Goal: Transaction & Acquisition: Purchase product/service

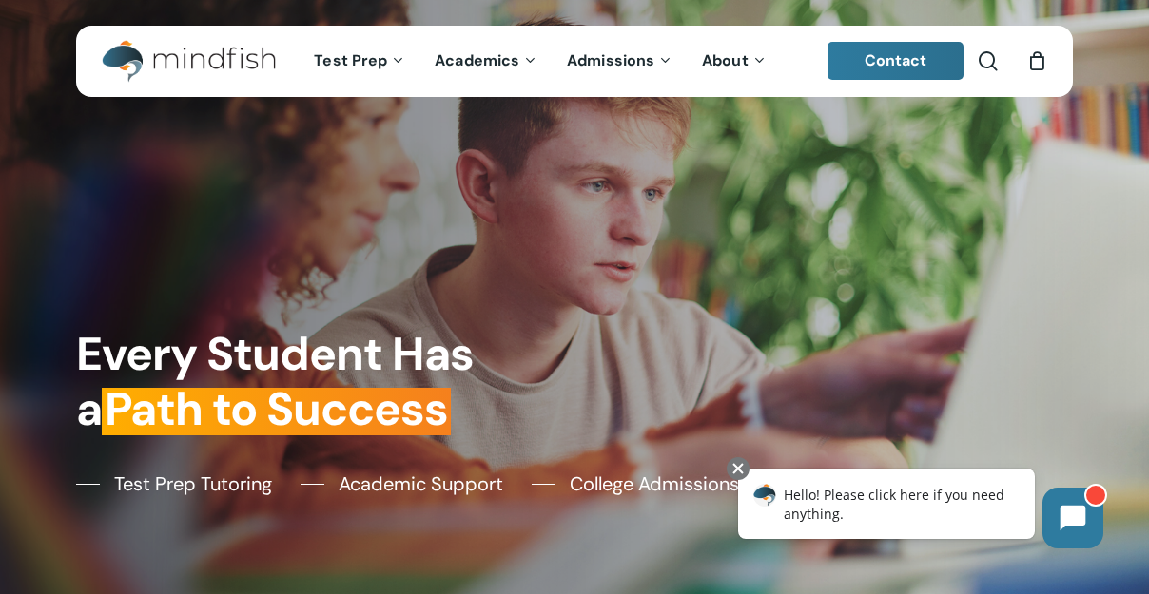
click at [504, 225] on div "Every Student Has a Path to Success Test Prep Tutoring Academic Support College…" at bounding box center [575, 297] width 1016 height 594
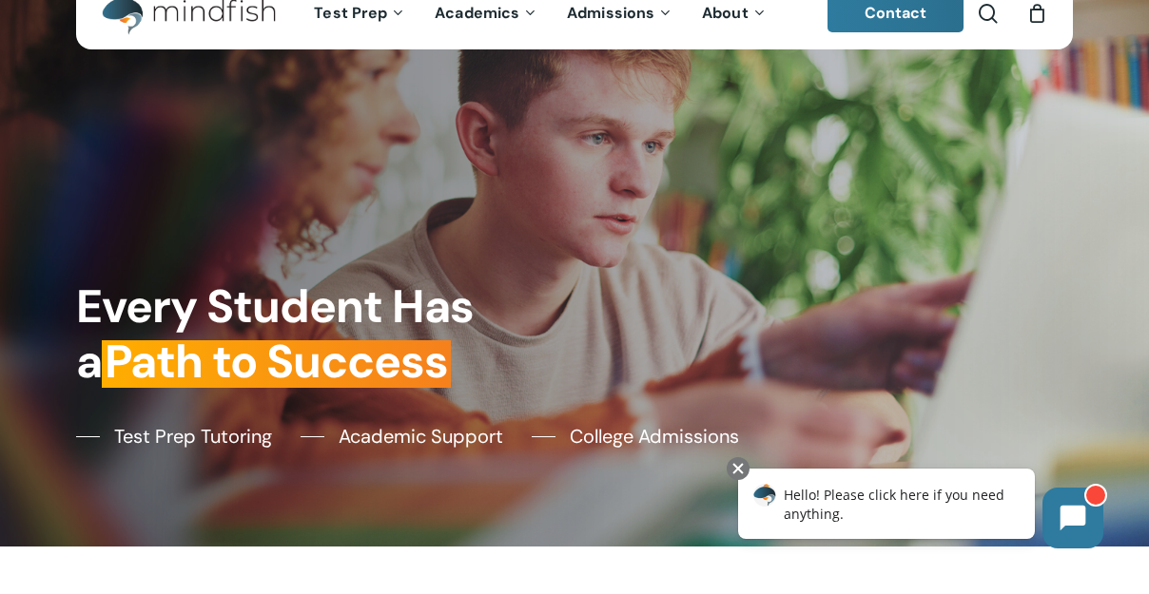
scroll to position [53, 0]
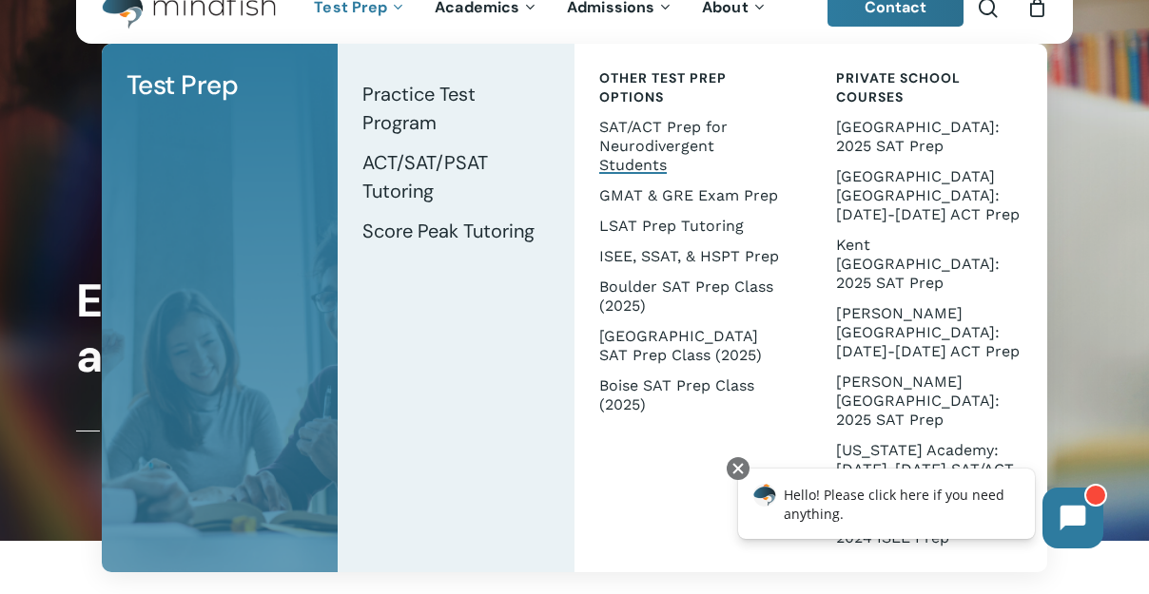
click at [716, 144] on span "SAT/ACT Prep for Neurodivergent Students" at bounding box center [663, 146] width 128 height 56
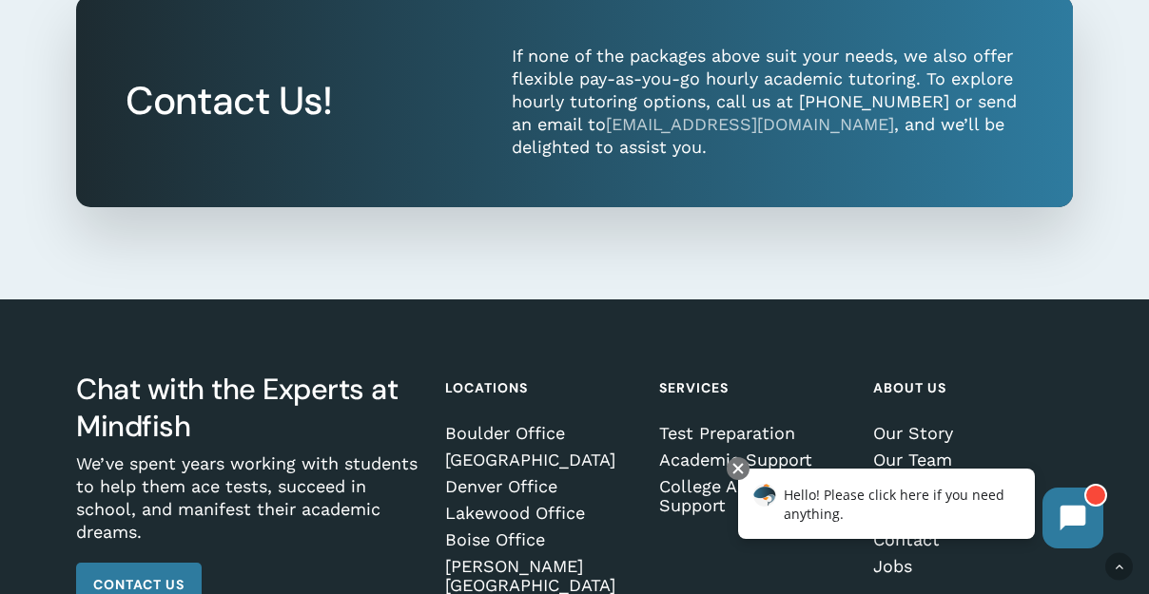
scroll to position [2891, 0]
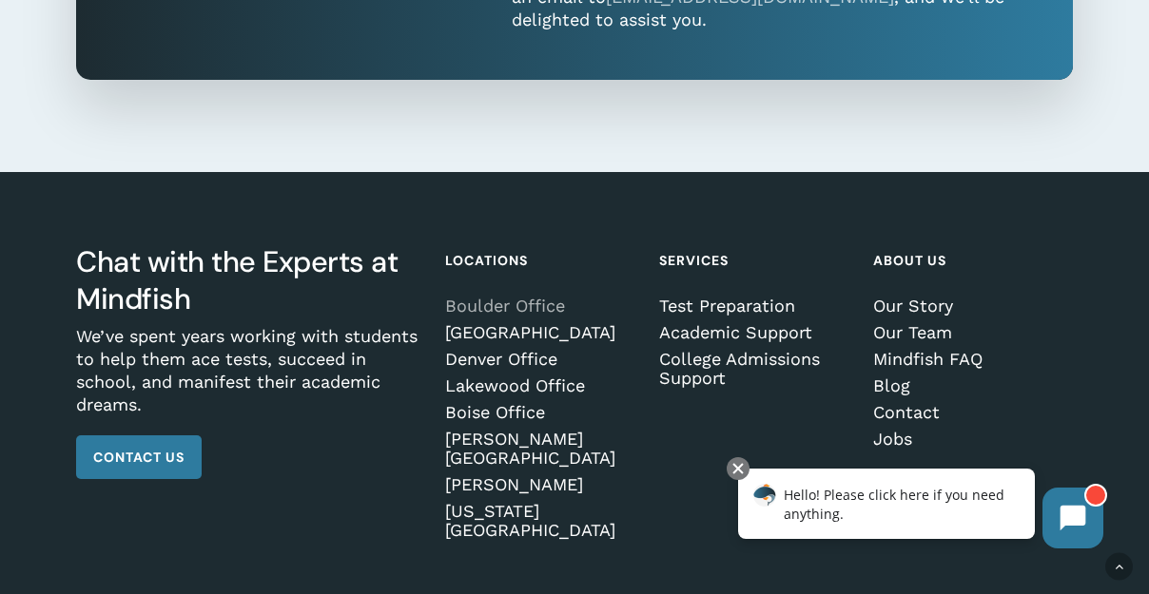
click at [540, 297] on link "Boulder Office" at bounding box center [542, 306] width 194 height 19
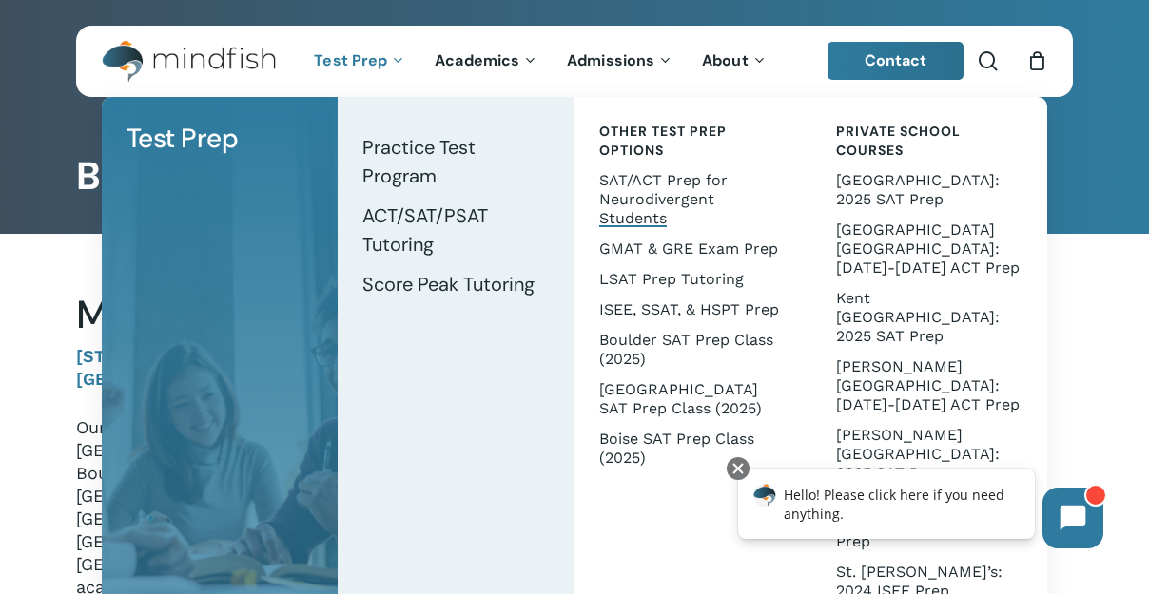
click at [649, 199] on span "SAT/ACT Prep for Neurodivergent Students" at bounding box center [663, 199] width 128 height 56
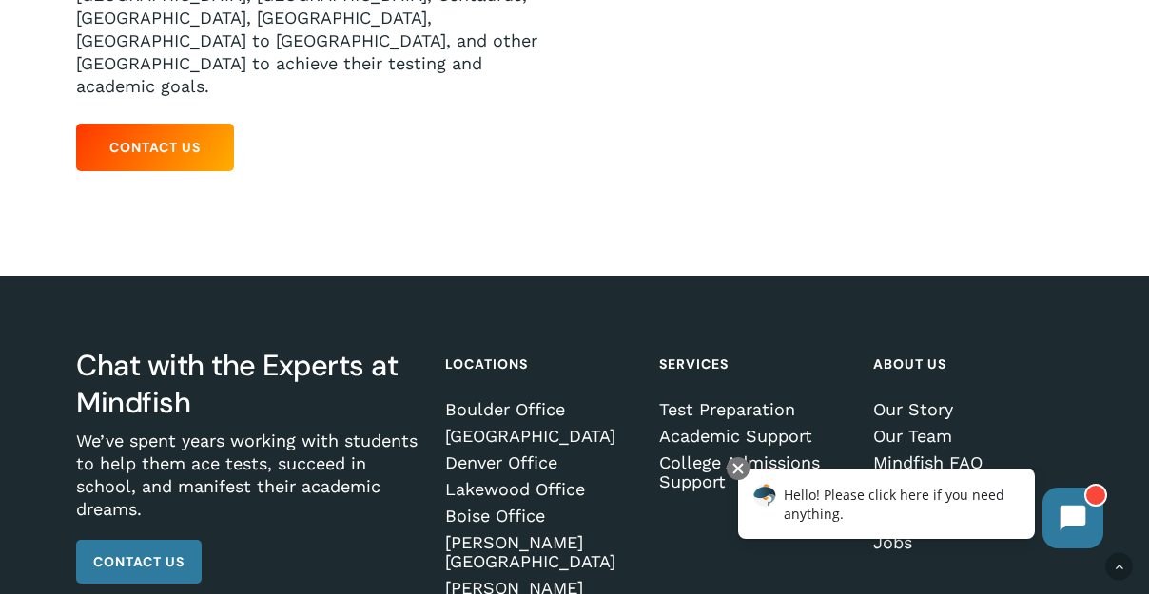
scroll to position [605, 0]
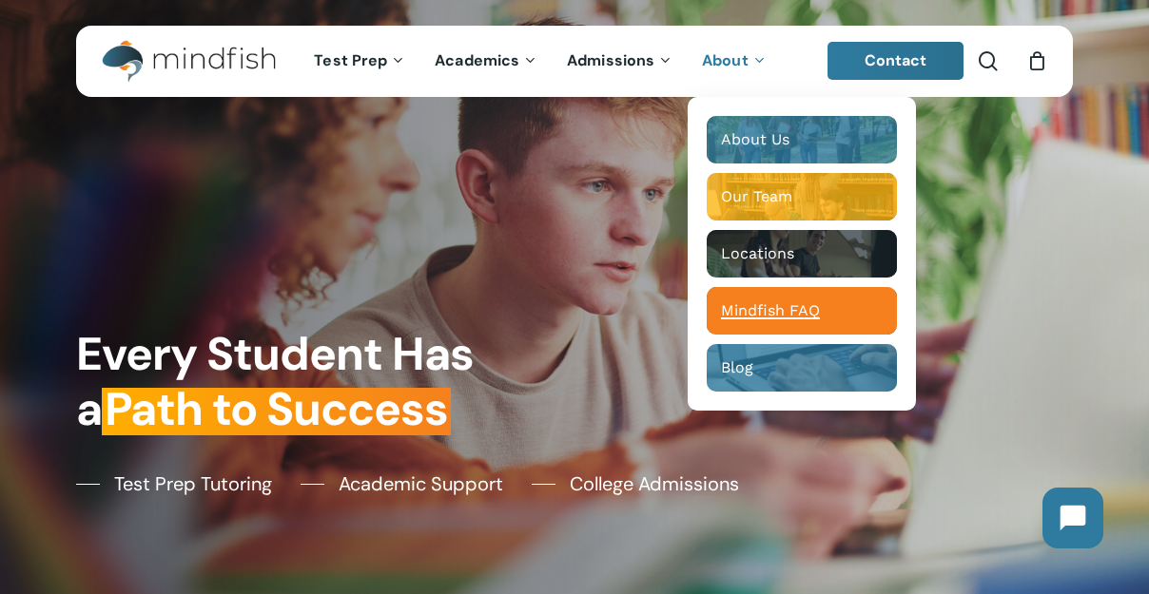
click at [760, 310] on span "Mindfish FAQ" at bounding box center [770, 310] width 99 height 18
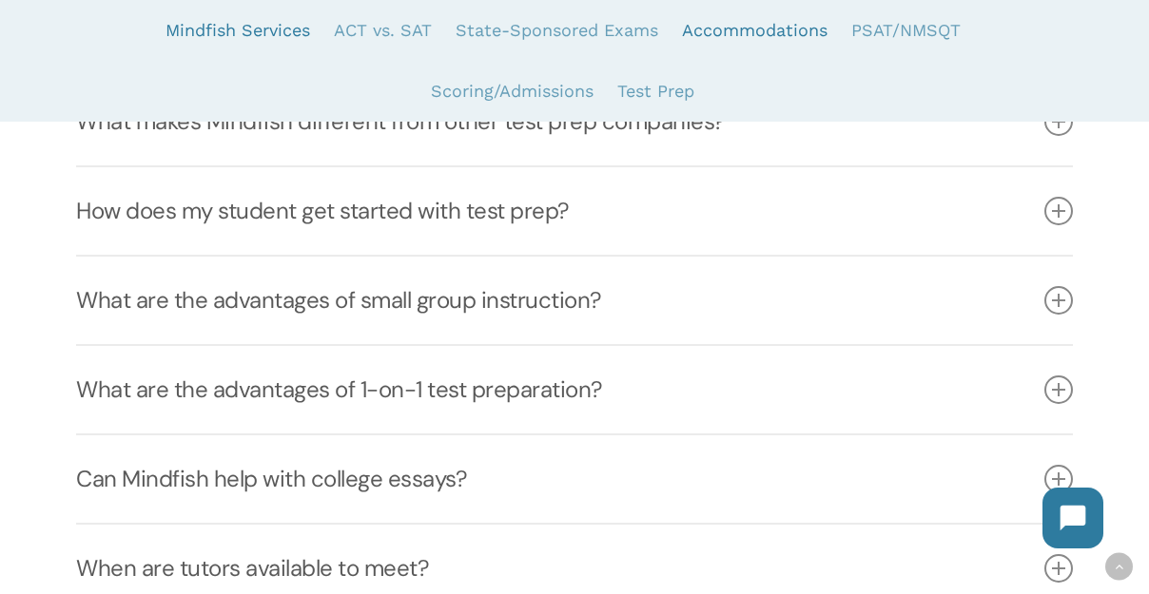
scroll to position [614, 0]
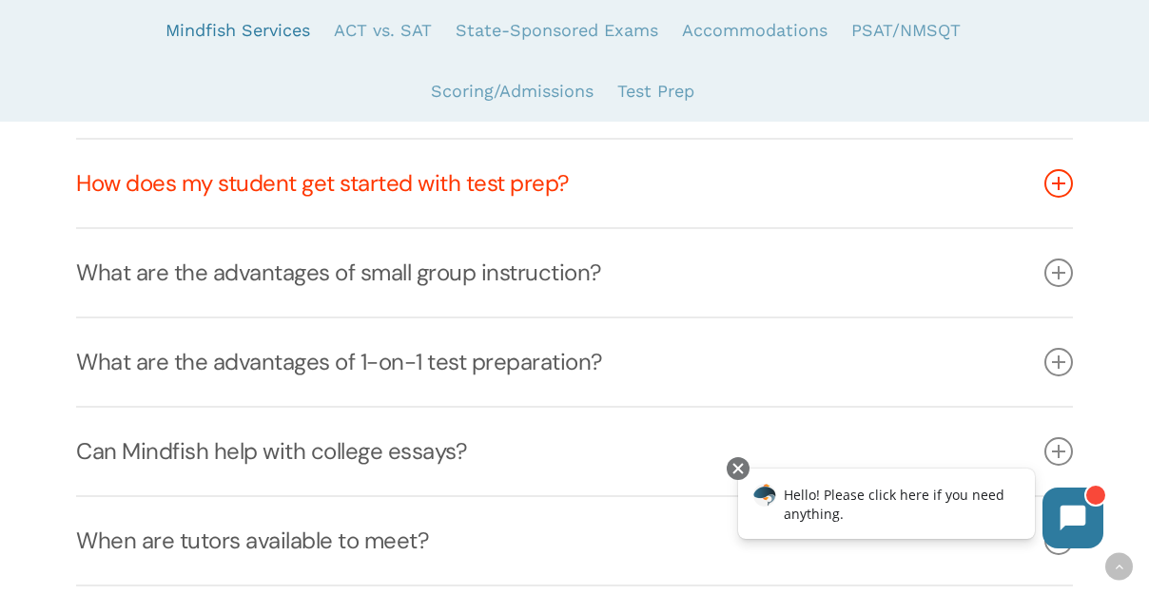
click at [733, 222] on link "How does my student get started with test prep?" at bounding box center [574, 183] width 996 height 87
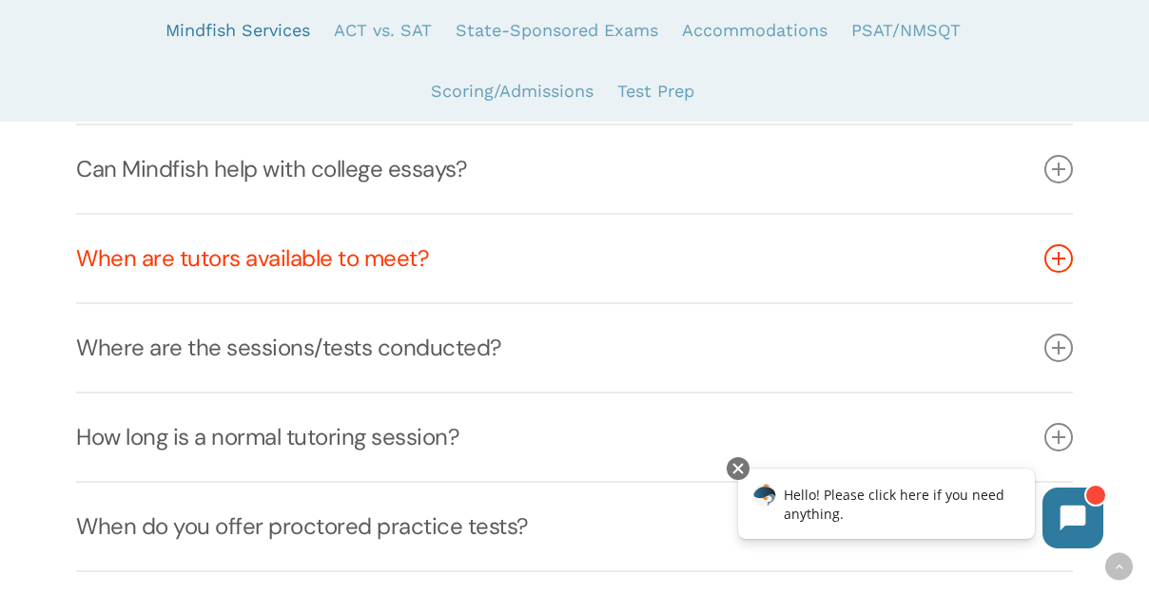
scroll to position [1011, 0]
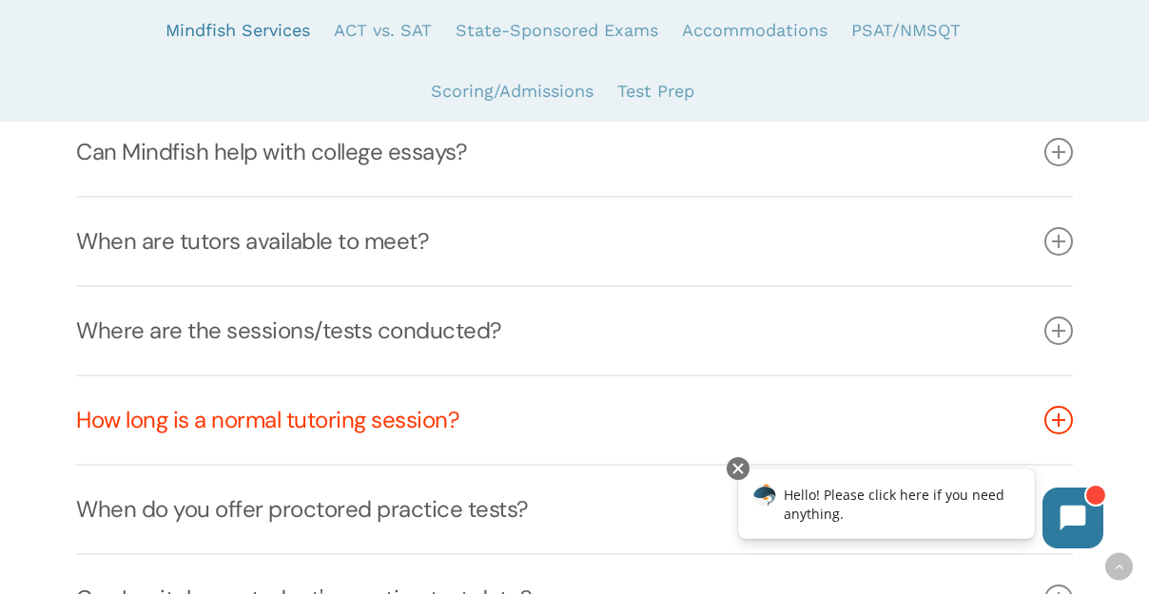
click at [251, 423] on link "How long is a normal tutoring session?" at bounding box center [574, 420] width 996 height 87
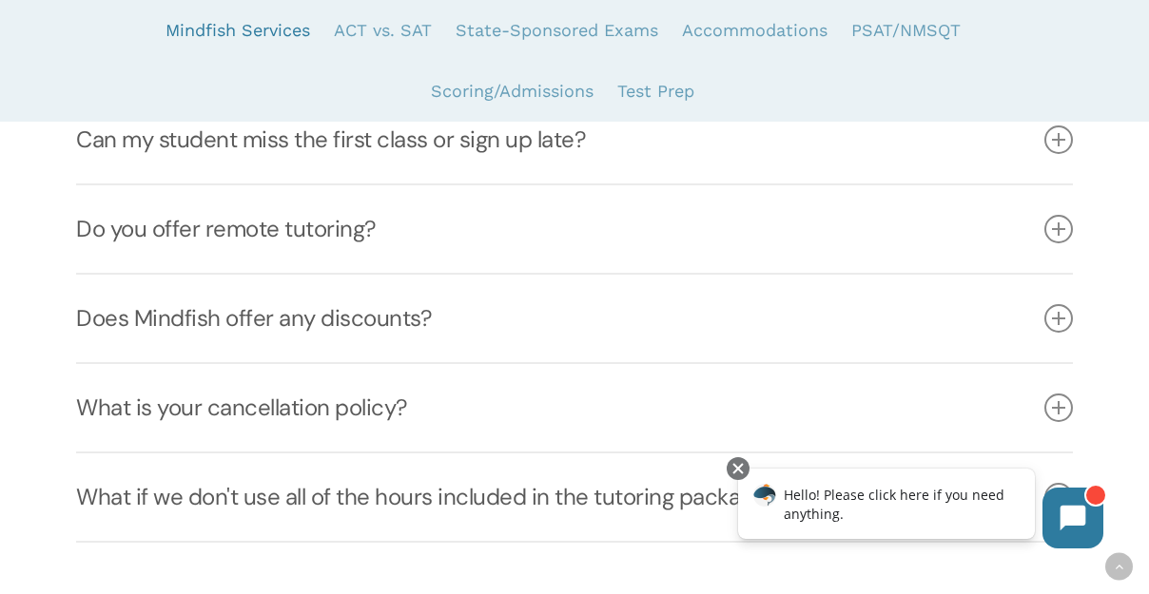
scroll to position [1775, 0]
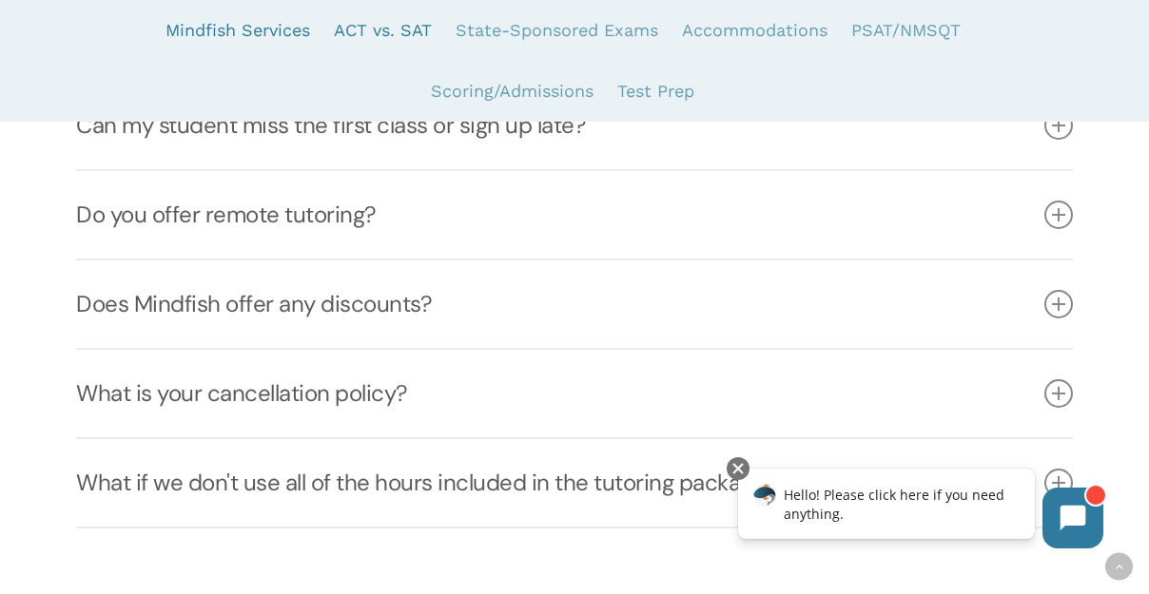
click at [383, 26] on link "ACT vs. SAT" at bounding box center [383, 30] width 98 height 61
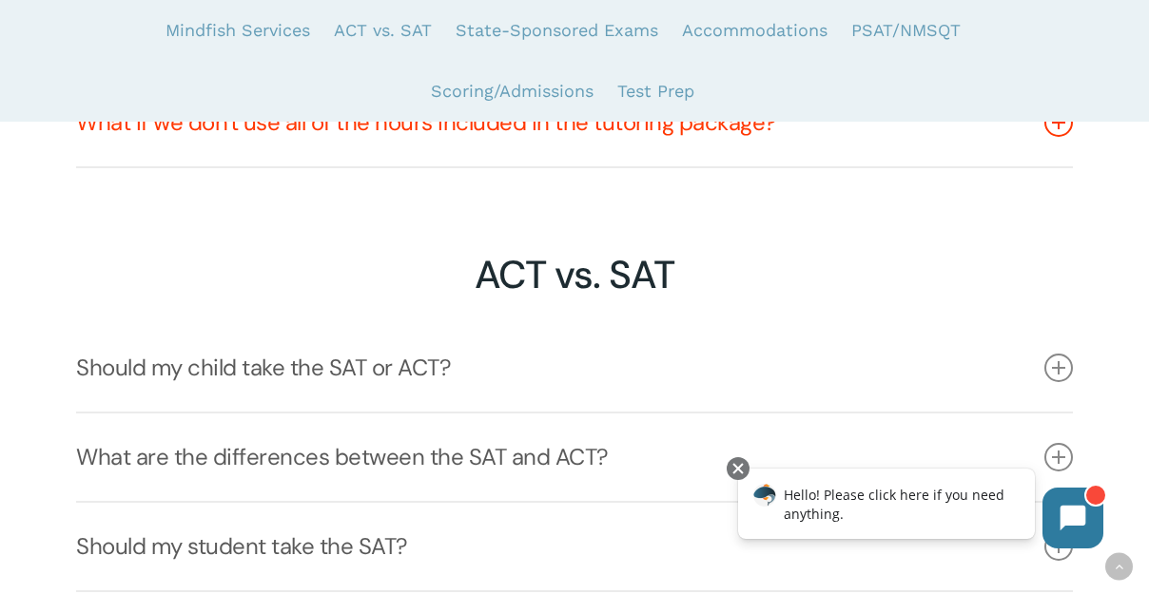
scroll to position [2144, 0]
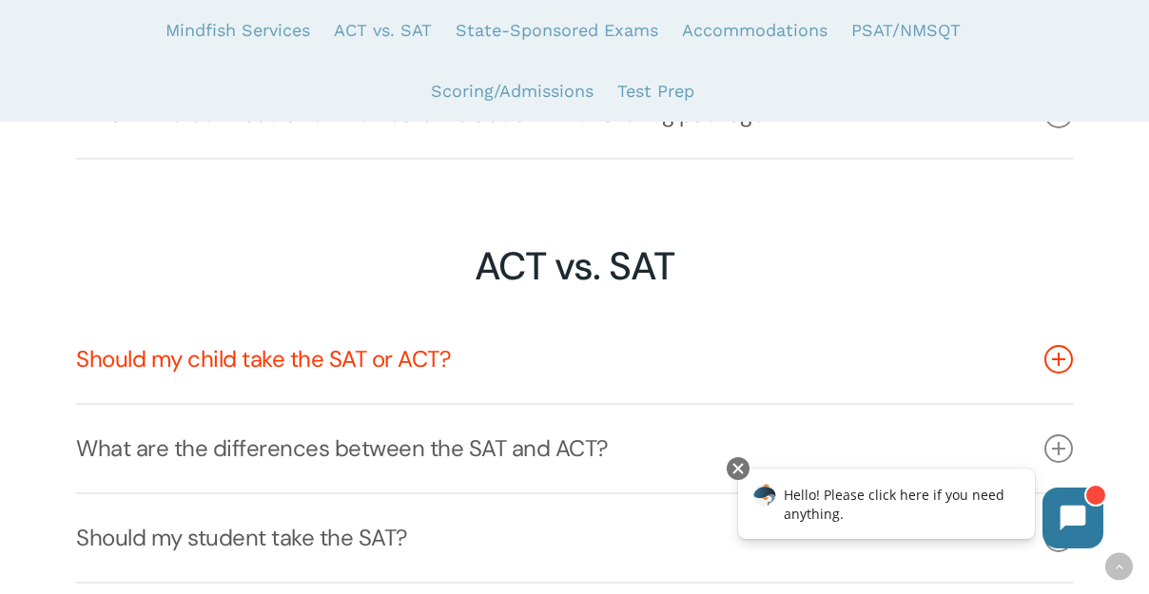
click at [399, 366] on link "Should my child take the SAT or ACT?" at bounding box center [574, 359] width 996 height 87
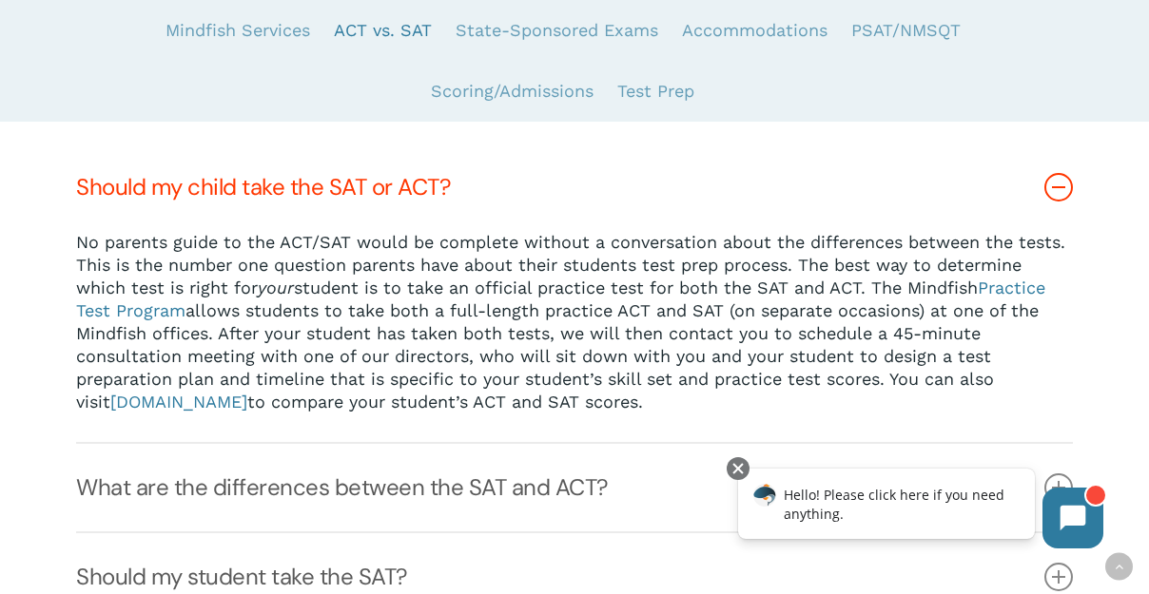
scroll to position [2323, 0]
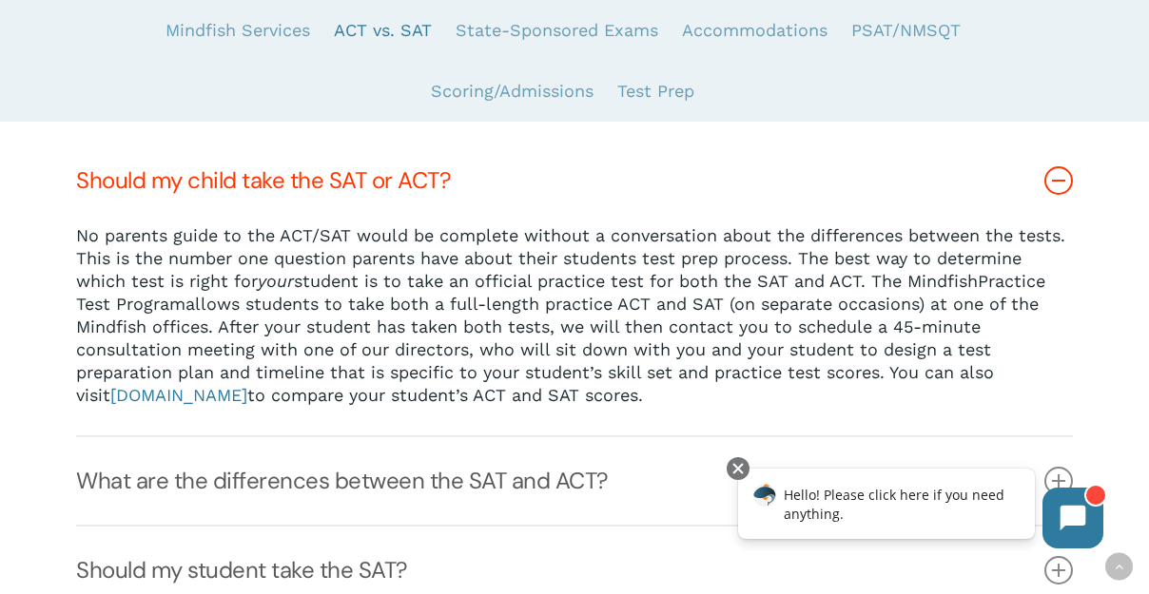
click at [1018, 281] on link "Practice Test Program" at bounding box center [560, 292] width 969 height 43
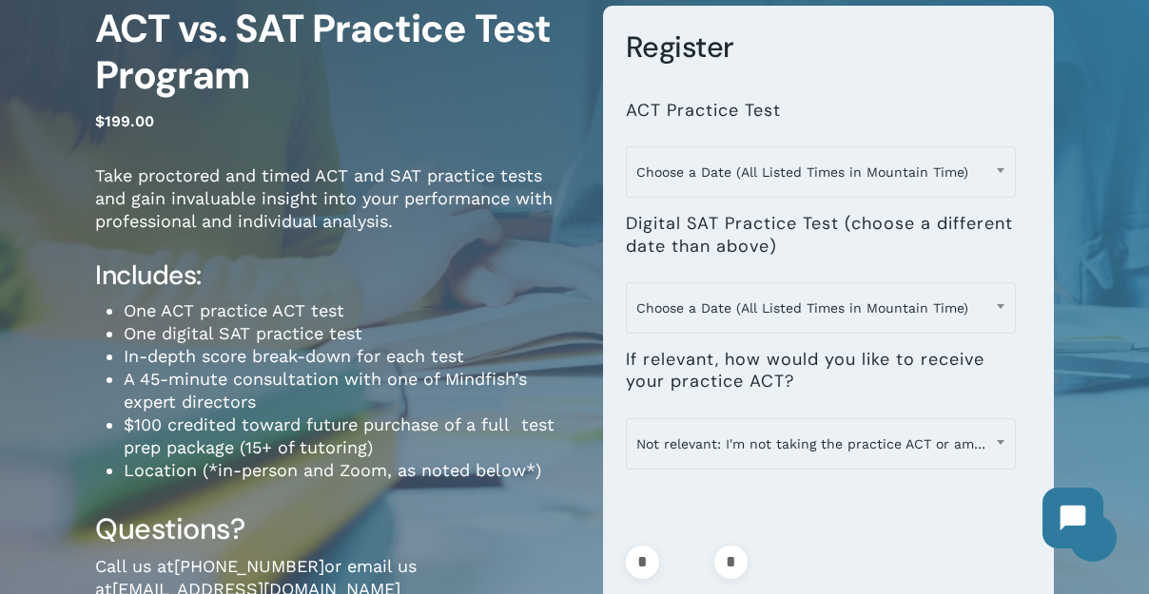
scroll to position [174, 0]
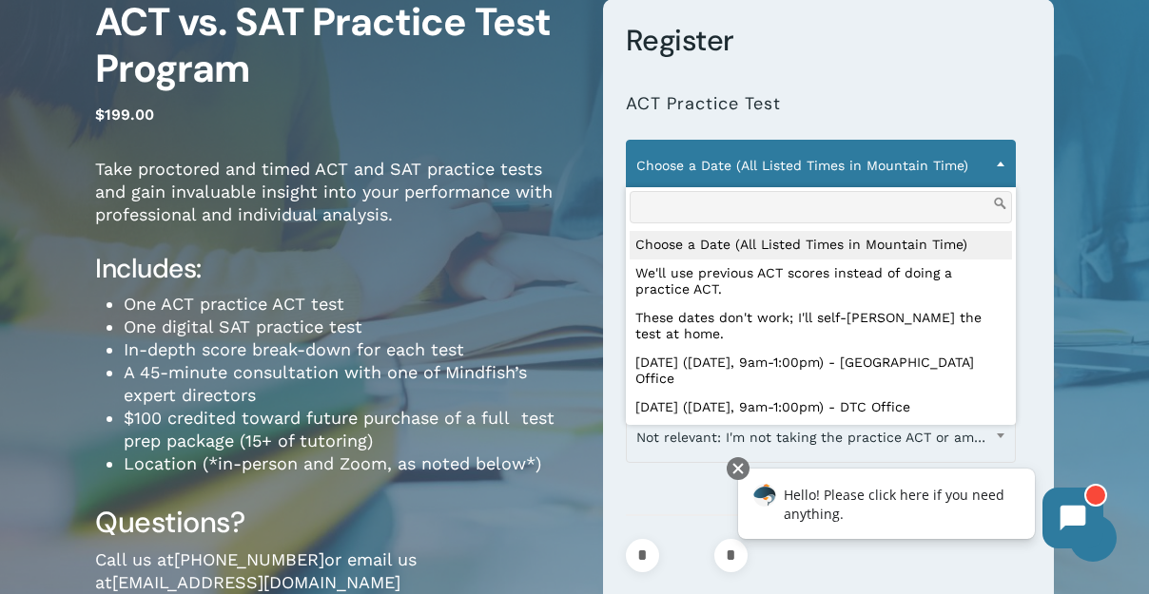
click at [715, 176] on span "Choose a Date (All Listed Times in Mountain Time)" at bounding box center [821, 165] width 389 height 40
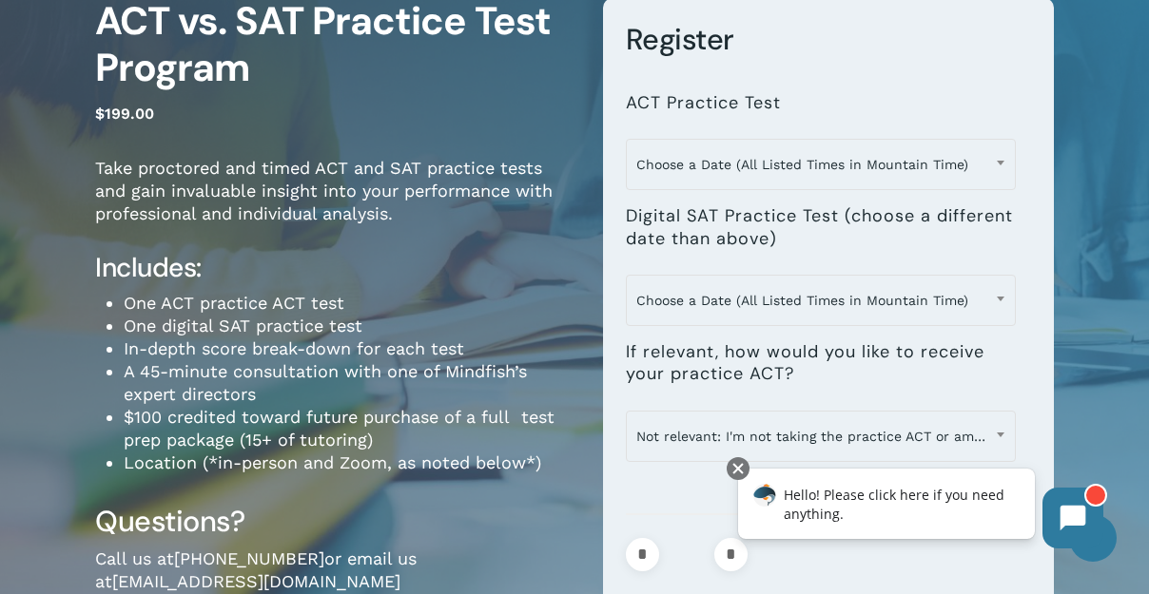
scroll to position [176, 0]
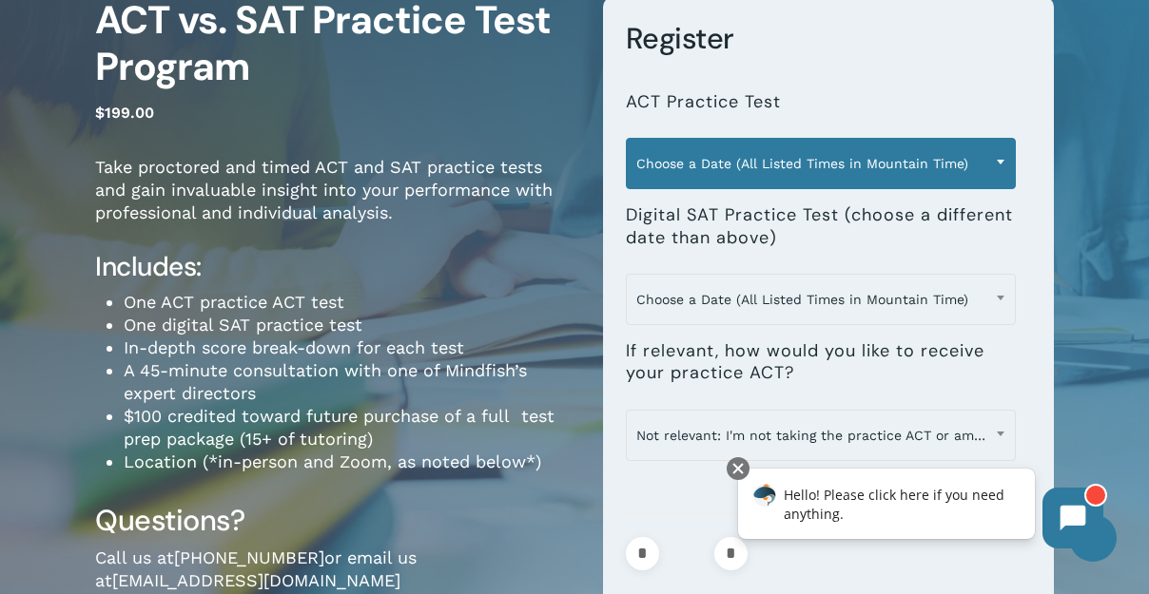
click at [760, 174] on span "Choose a Date (All Listed Times in Mountain Time)" at bounding box center [821, 164] width 389 height 40
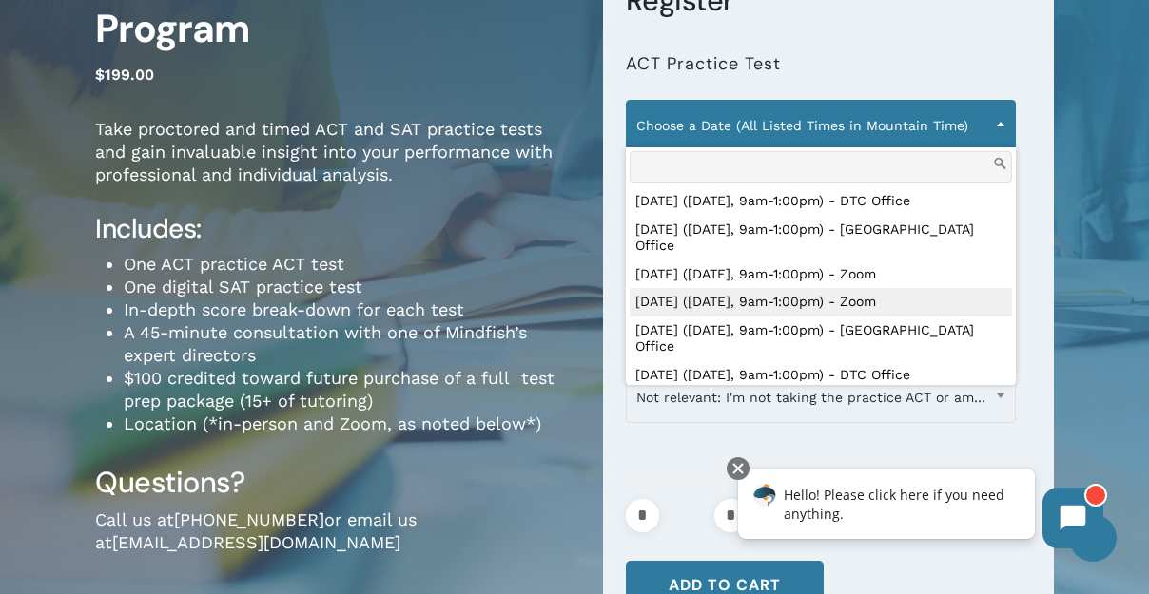
scroll to position [582, 0]
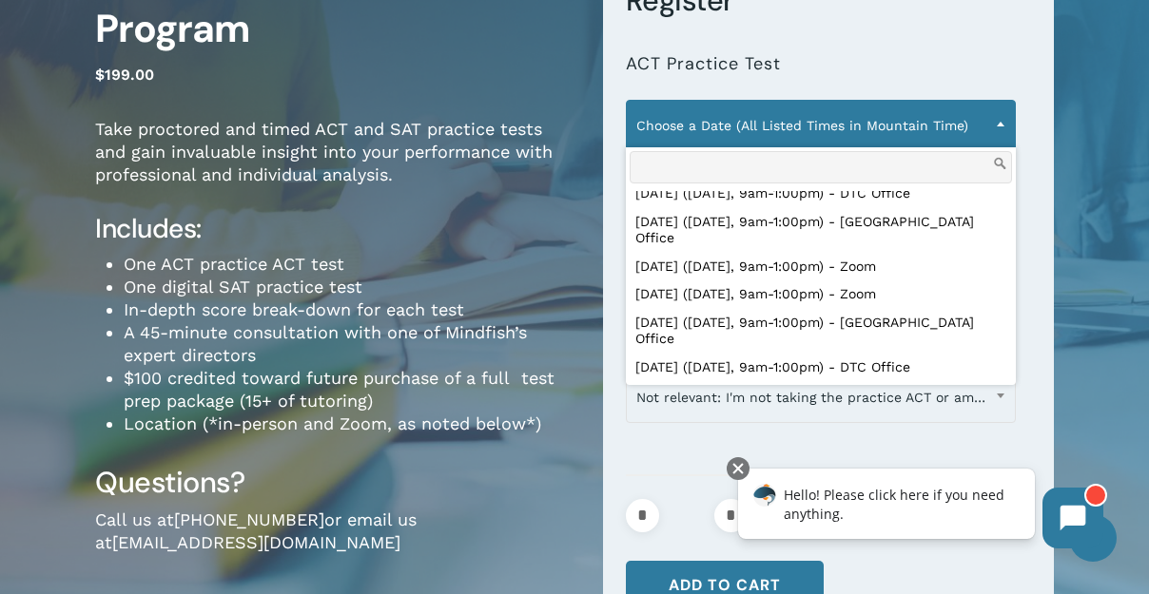
click at [494, 485] on h3 "Questions?" at bounding box center [334, 482] width 479 height 37
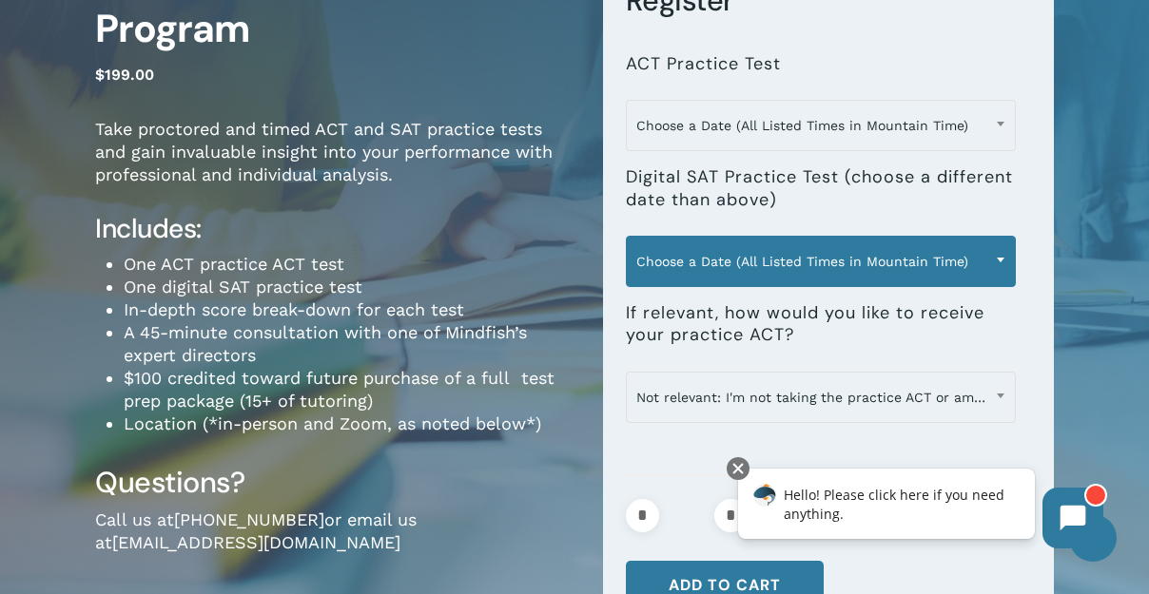
click at [748, 271] on span "Choose a Date (All Listed Times in Mountain Time)" at bounding box center [821, 262] width 389 height 40
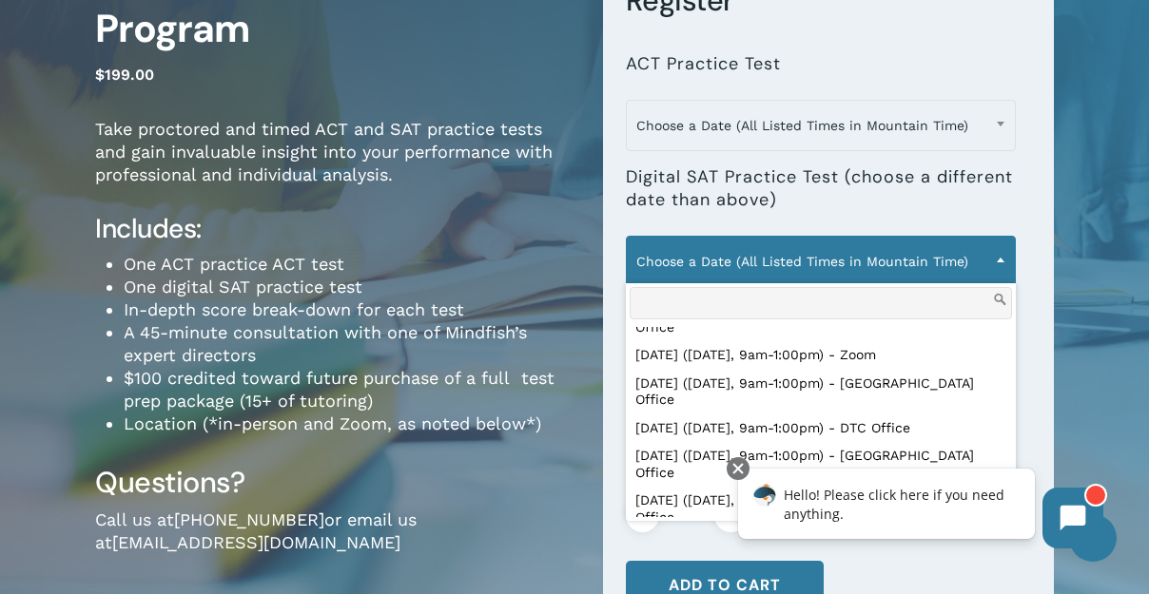
scroll to position [236, 0]
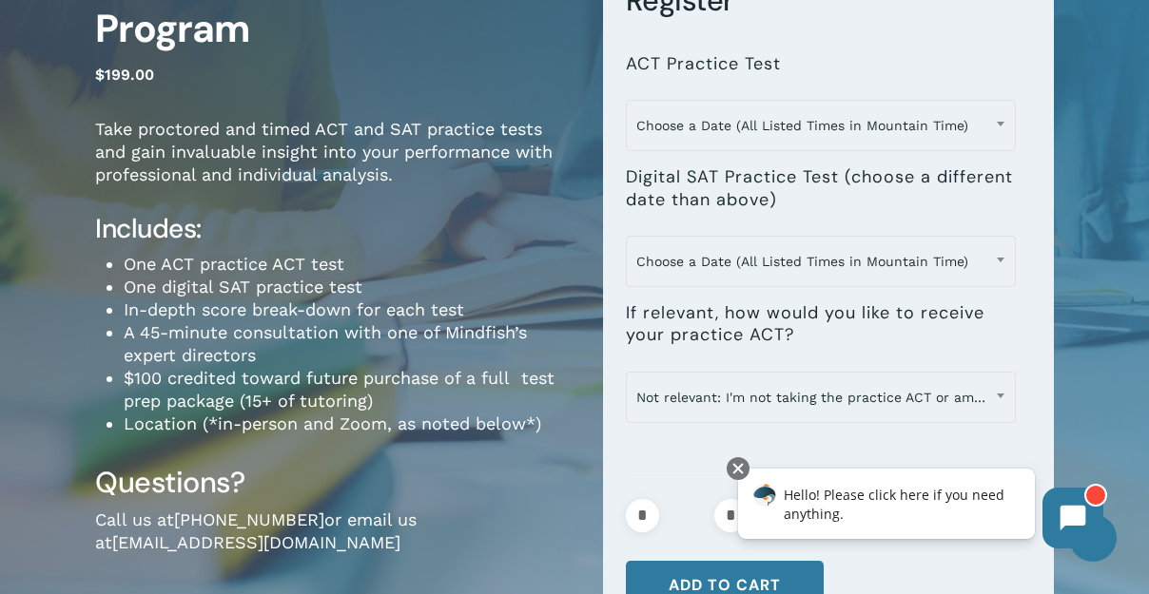
click at [551, 498] on h3 "Questions?" at bounding box center [334, 482] width 479 height 37
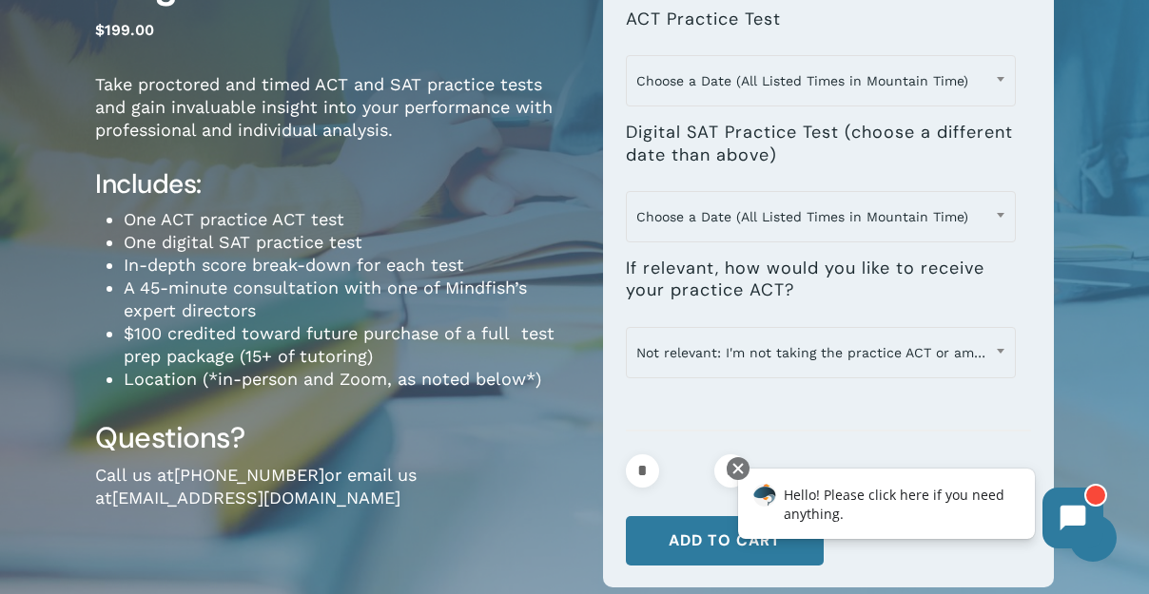
scroll to position [261, 0]
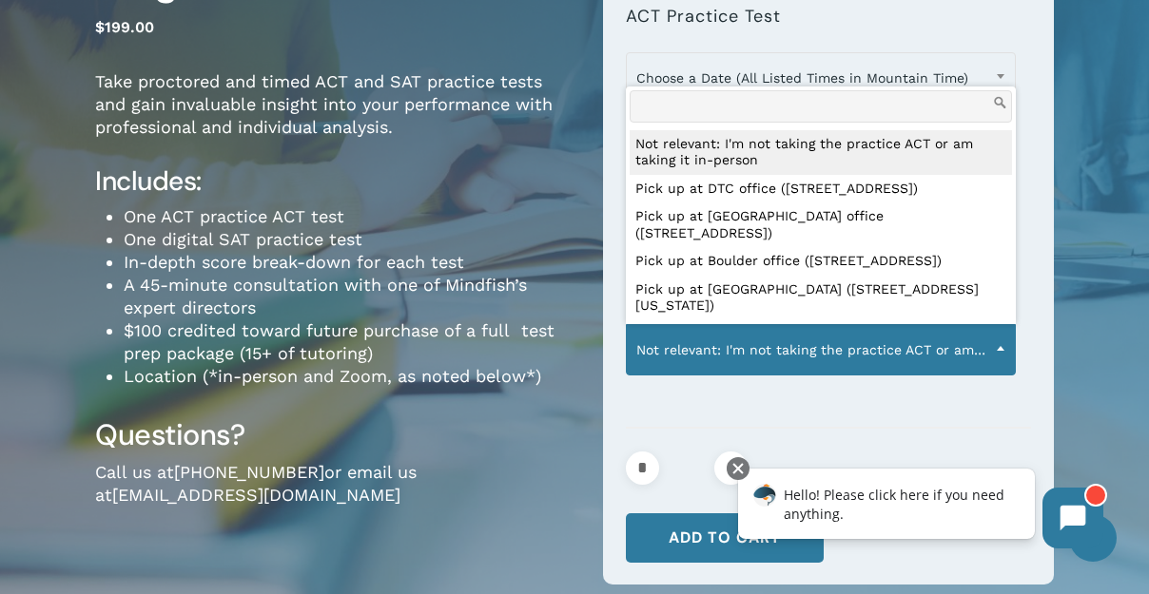
click at [759, 341] on span "Not relevant: I'm not taking the practice ACT or am taking it in-person" at bounding box center [821, 350] width 389 height 40
click at [460, 478] on p "Call us at [PHONE_NUMBER] or email us at [EMAIL_ADDRESS][DOMAIN_NAME]" at bounding box center [334, 496] width 479 height 71
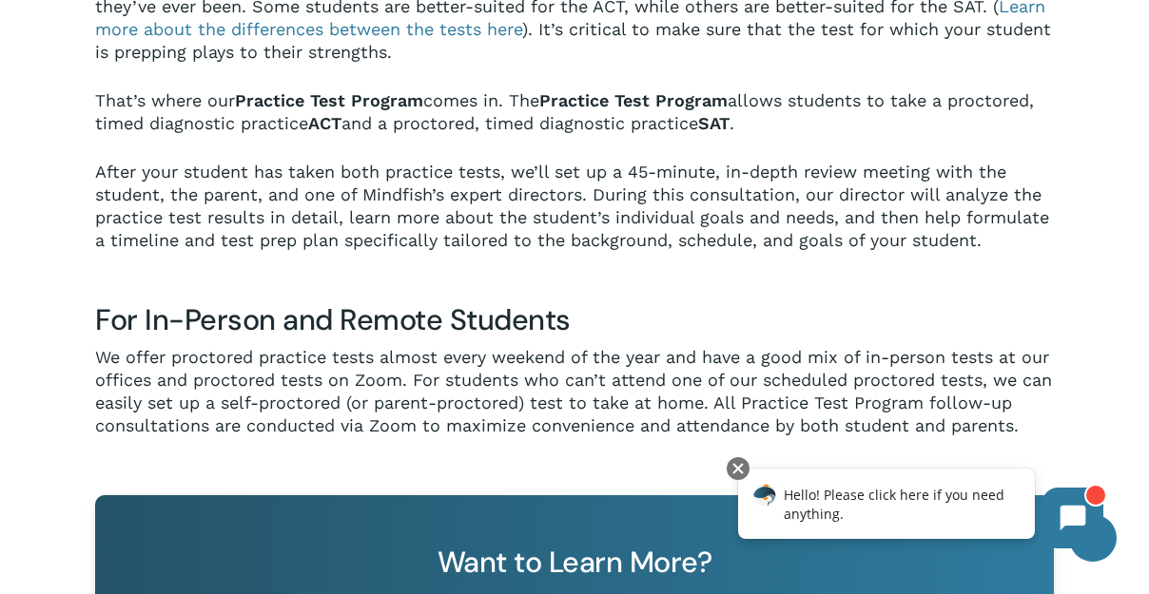
scroll to position [1195, 0]
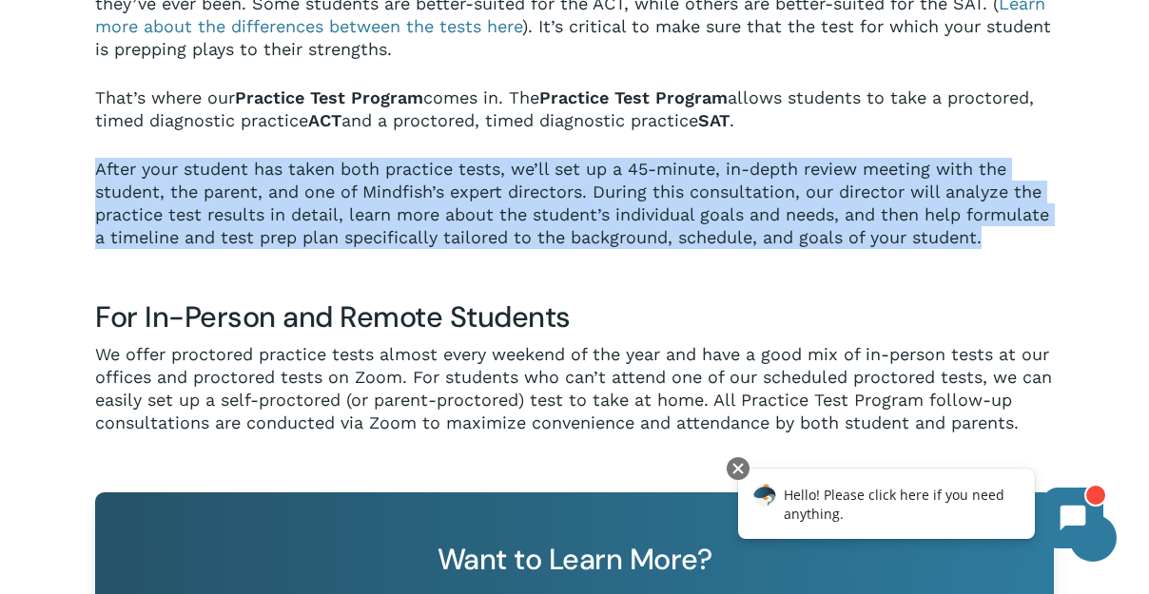
drag, startPoint x: 90, startPoint y: 164, endPoint x: 169, endPoint y: 267, distance: 129.5
click at [169, 267] on div "The Mindfish Practice Test Program It’s easy to compare practice test scores, b…" at bounding box center [575, 123] width 1016 height 624
copy p "After your student has taken both practice tests, we’ll set up a 45-minute, in-…"
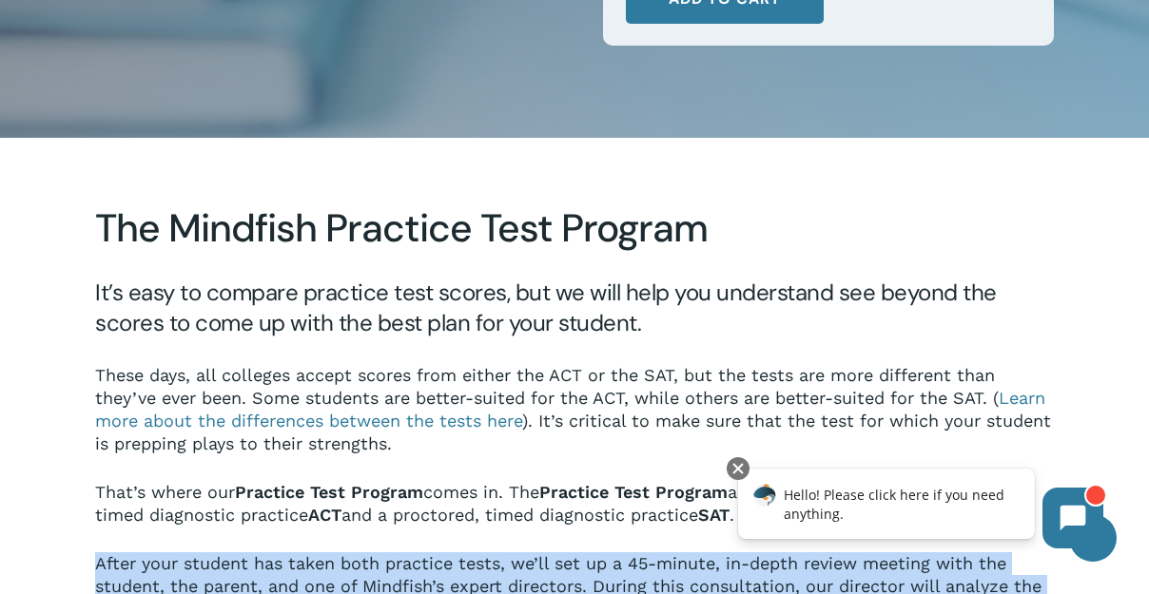
scroll to position [0, 0]
